Goal: Navigation & Orientation: Find specific page/section

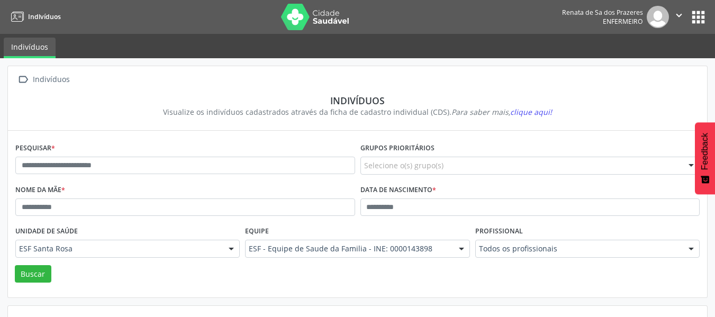
click at [29, 45] on link "Indivíduos" at bounding box center [30, 48] width 52 height 21
click at [29, 48] on link "Indivíduos" at bounding box center [30, 48] width 52 height 21
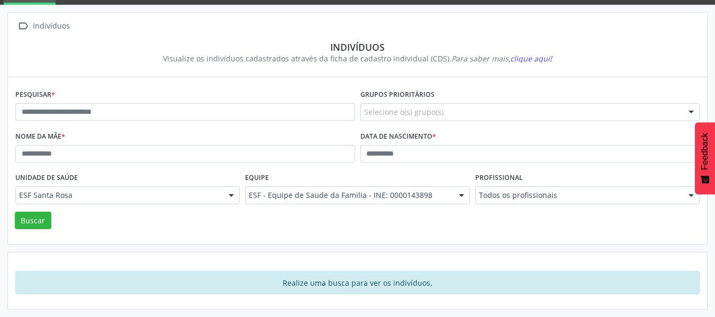
scroll to position [1, 0]
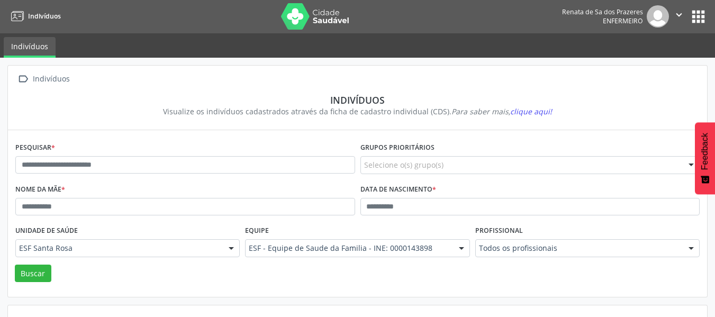
click at [696, 15] on button "apps" at bounding box center [698, 16] width 19 height 19
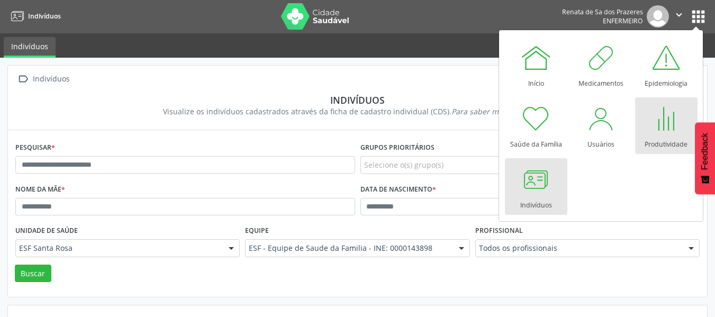
click at [653, 139] on div "Produtividade" at bounding box center [665, 141] width 43 height 14
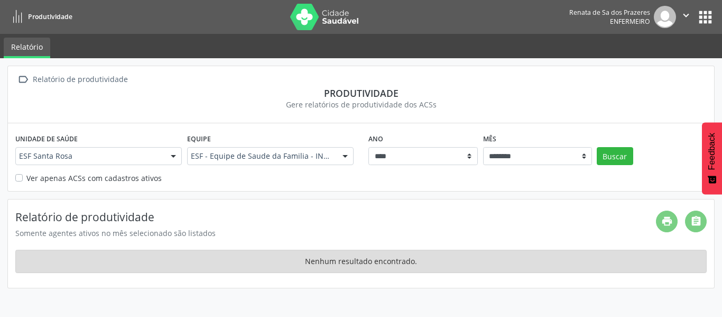
click at [716, 21] on nav "Produtividade Renata de Sa dos Prazeres Enfermeiro  Configurações Sair apps" at bounding box center [361, 17] width 722 height 34
click at [701, 18] on button "apps" at bounding box center [706, 17] width 19 height 19
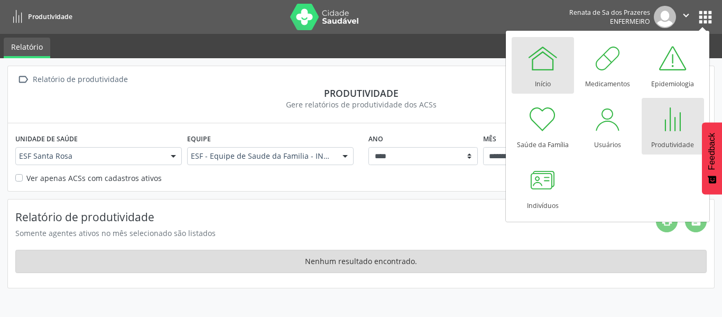
click at [549, 65] on div at bounding box center [543, 58] width 32 height 32
